Goal: Task Accomplishment & Management: Manage account settings

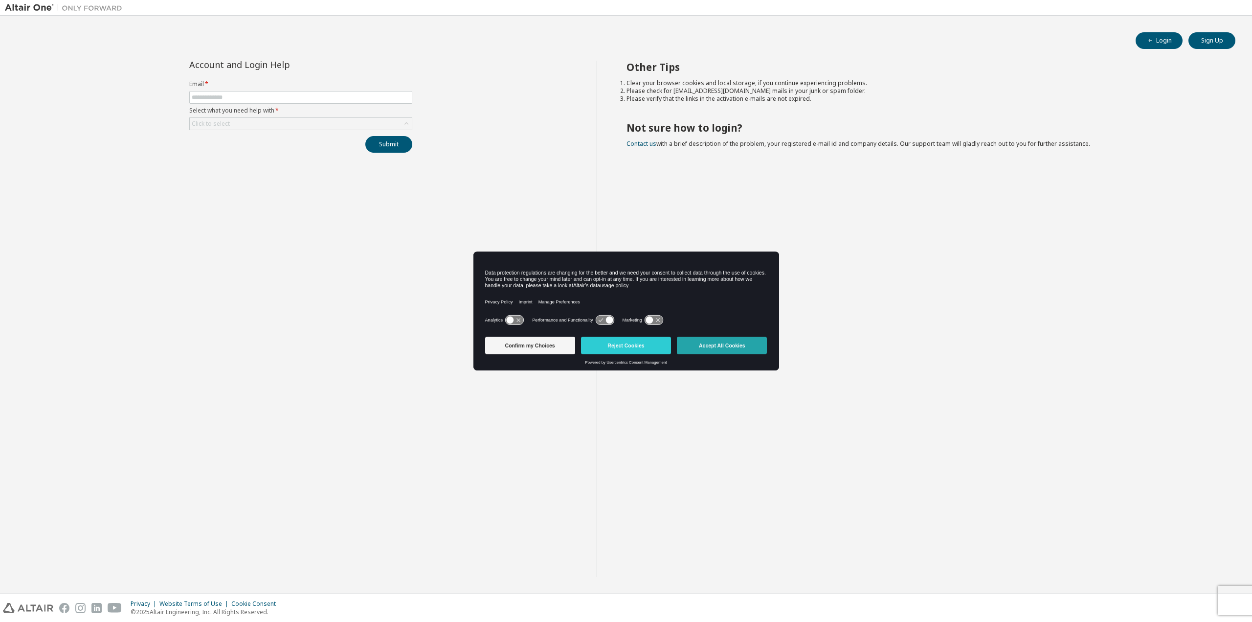
click at [704, 350] on button "Accept All Cookies" at bounding box center [722, 346] width 90 height 18
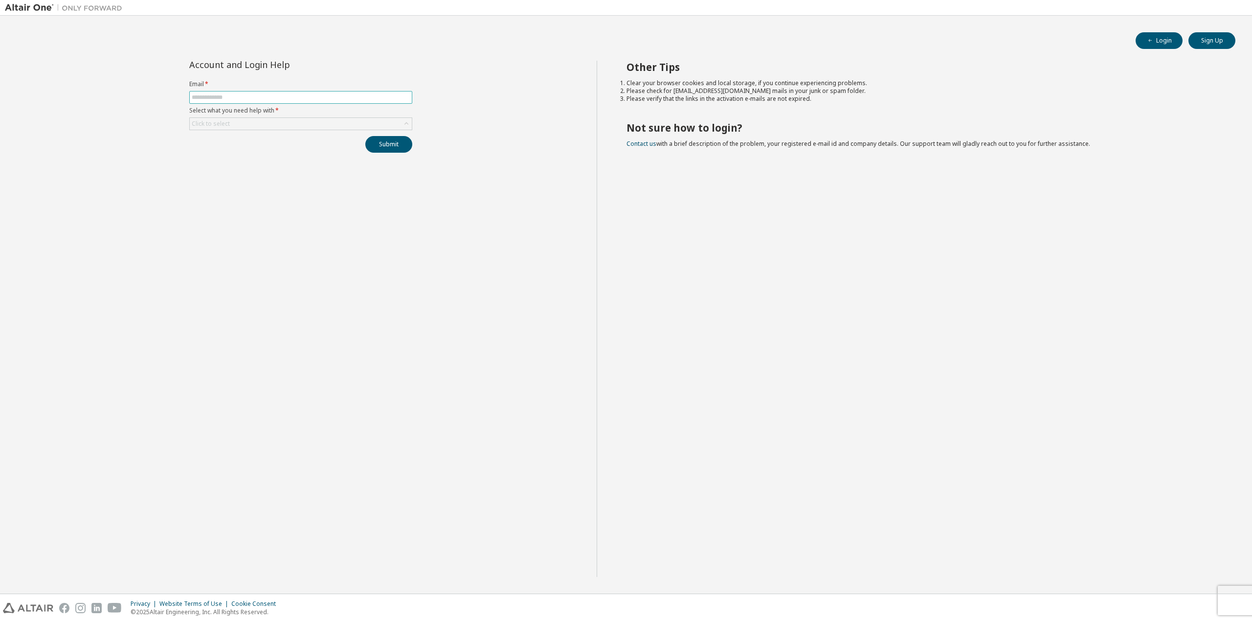
click at [268, 96] on input "text" at bounding box center [301, 97] width 218 height 8
type input "**********"
click at [295, 122] on div "Click to select" at bounding box center [301, 124] width 222 height 12
click at [266, 152] on li "I forgot my password" at bounding box center [300, 151] width 220 height 13
click at [374, 145] on button "Submit" at bounding box center [388, 144] width 47 height 17
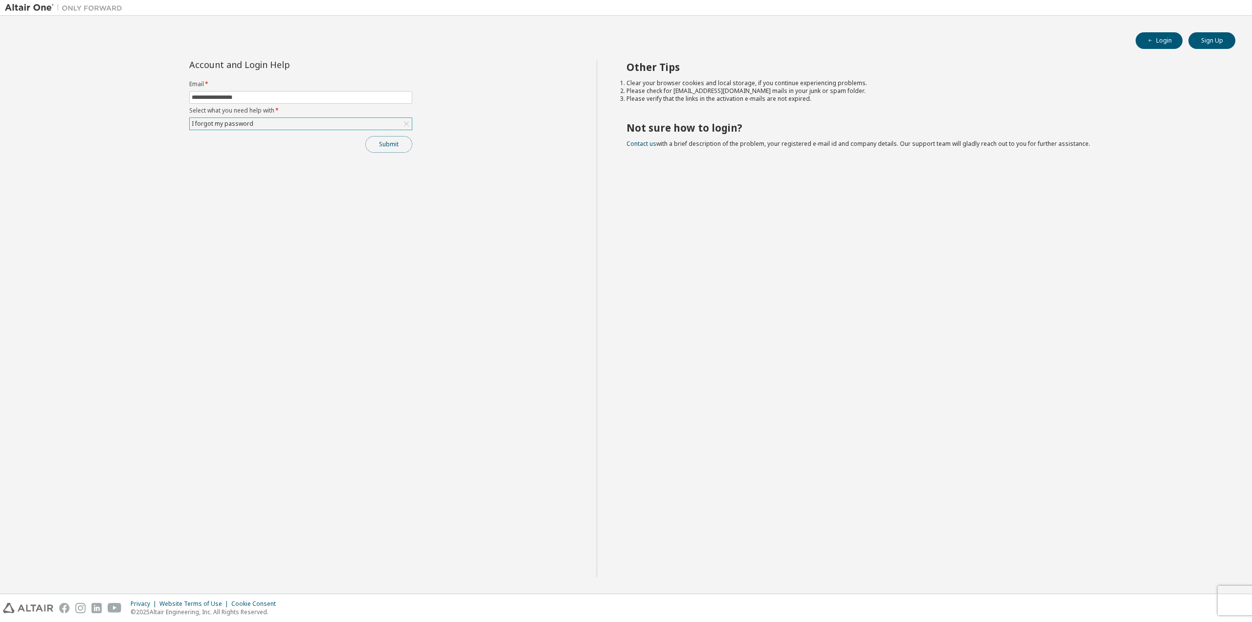
click at [384, 149] on button "Submit" at bounding box center [388, 144] width 47 height 17
click at [1172, 45] on button "Login" at bounding box center [1159, 40] width 47 height 17
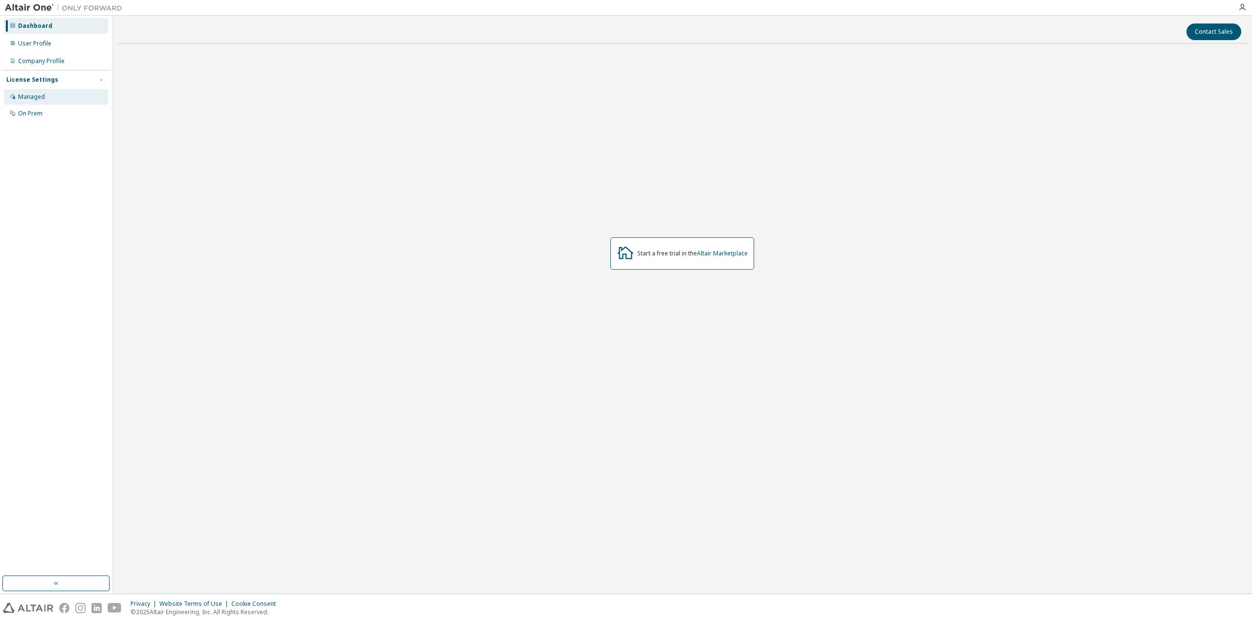
click at [68, 100] on div "Managed" at bounding box center [56, 97] width 104 height 16
